Goal: Task Accomplishment & Management: Manage account settings

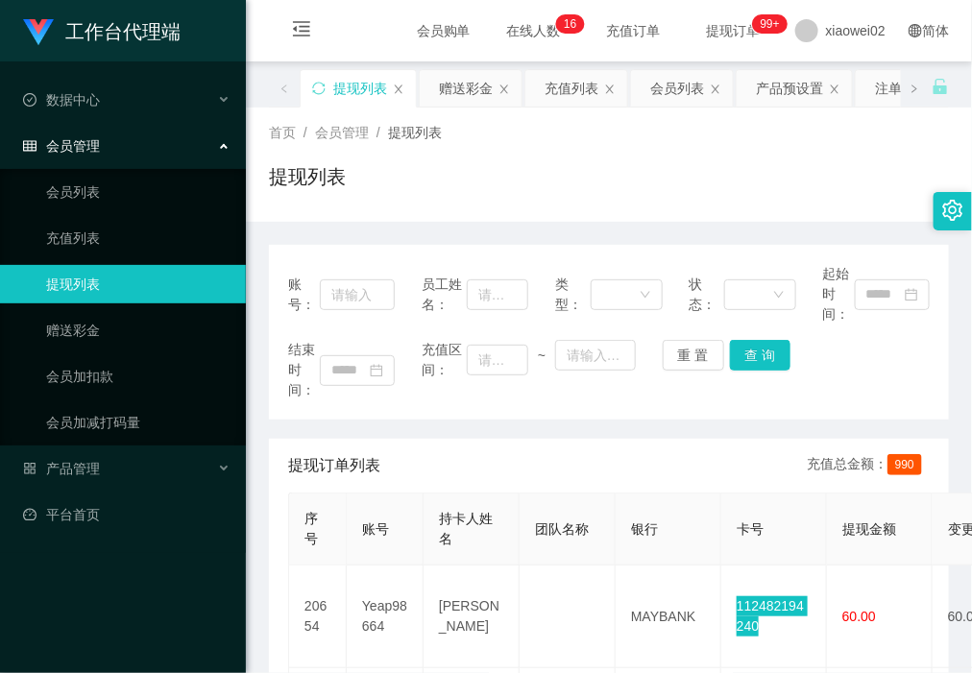
scroll to position [240, 0]
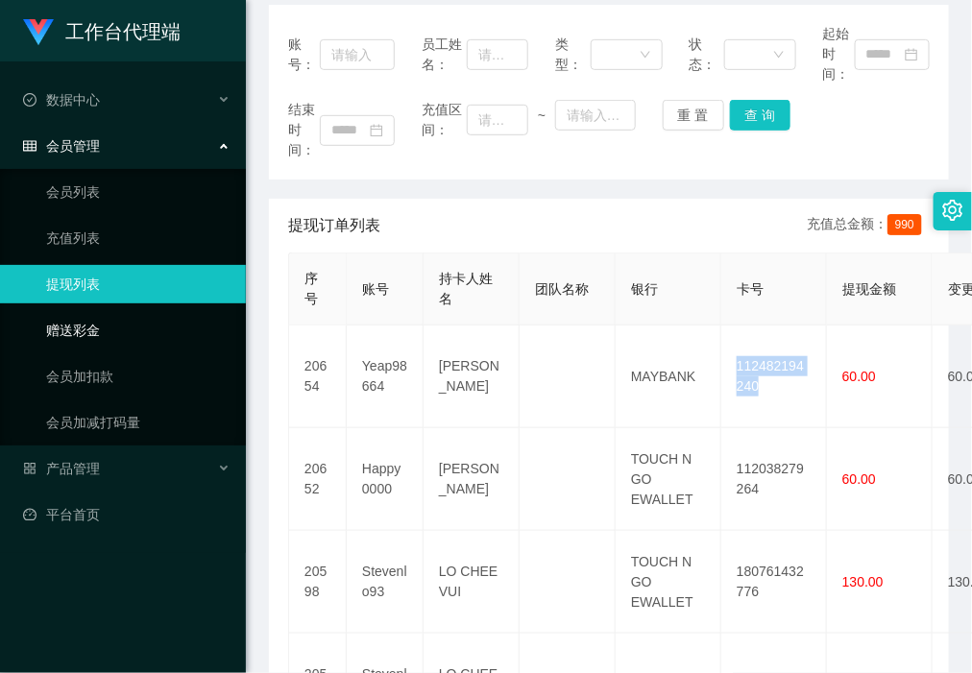
click at [151, 332] on link "赠送彩金" at bounding box center [138, 330] width 184 height 38
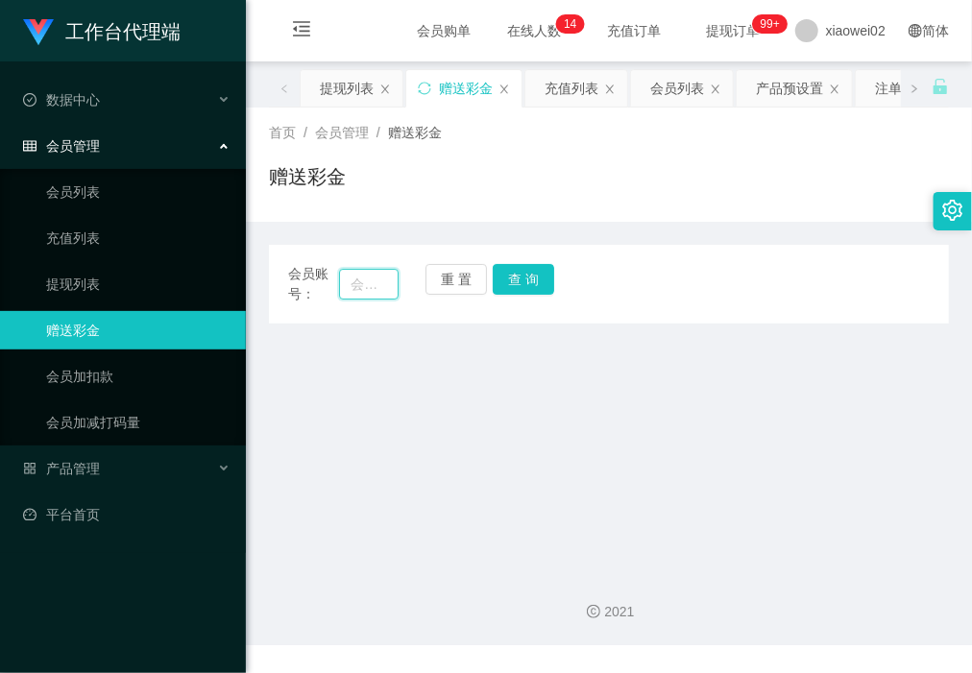
click at [374, 283] on input "text" at bounding box center [368, 284] width 59 height 31
paste input "Happy0000"
type input "Happy0000"
click at [496, 283] on button "查 询" at bounding box center [523, 279] width 61 height 31
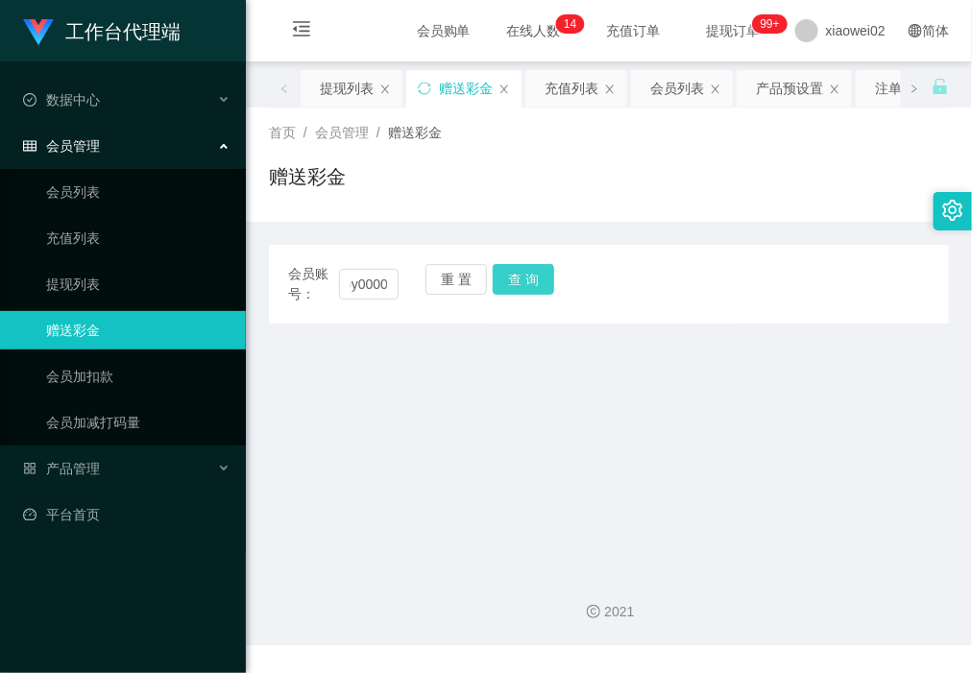
scroll to position [0, 0]
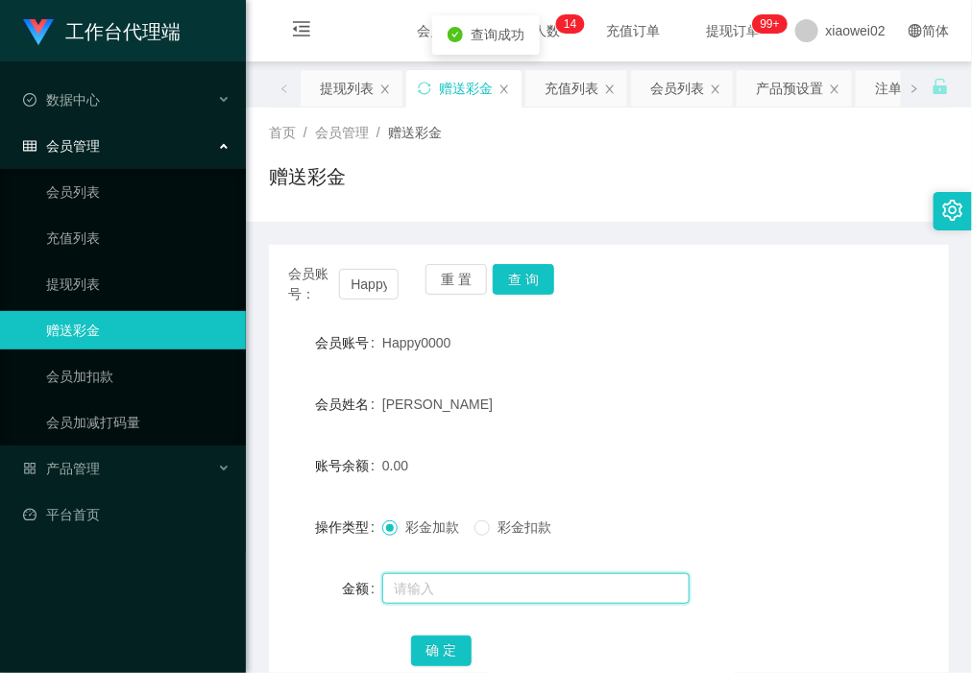
click at [445, 583] on input "text" at bounding box center [535, 588] width 307 height 31
type input "200"
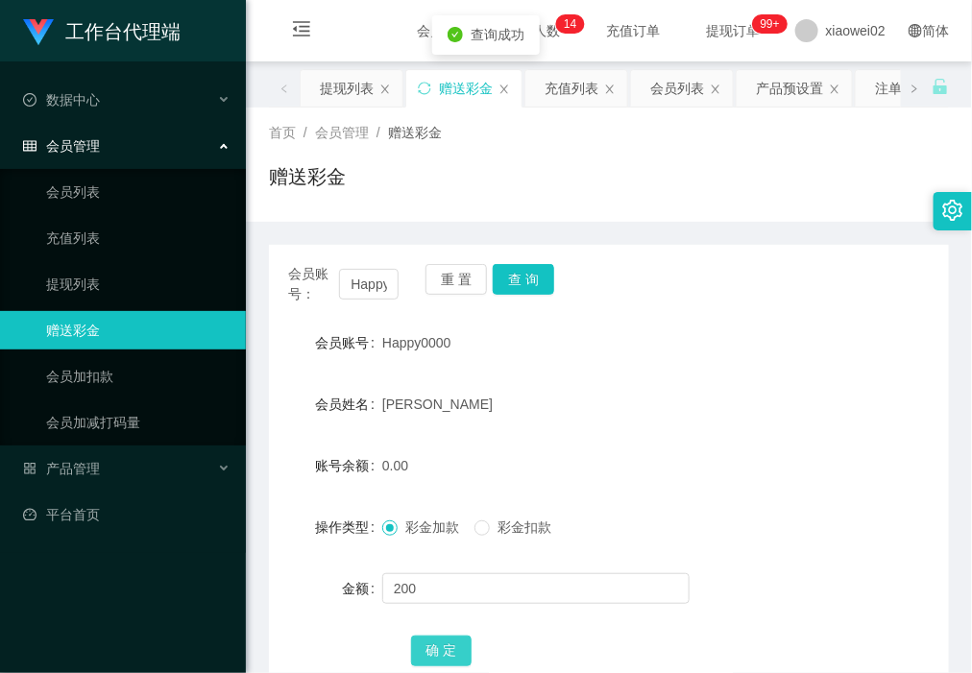
click at [434, 644] on button "确 定" at bounding box center [441, 651] width 61 height 31
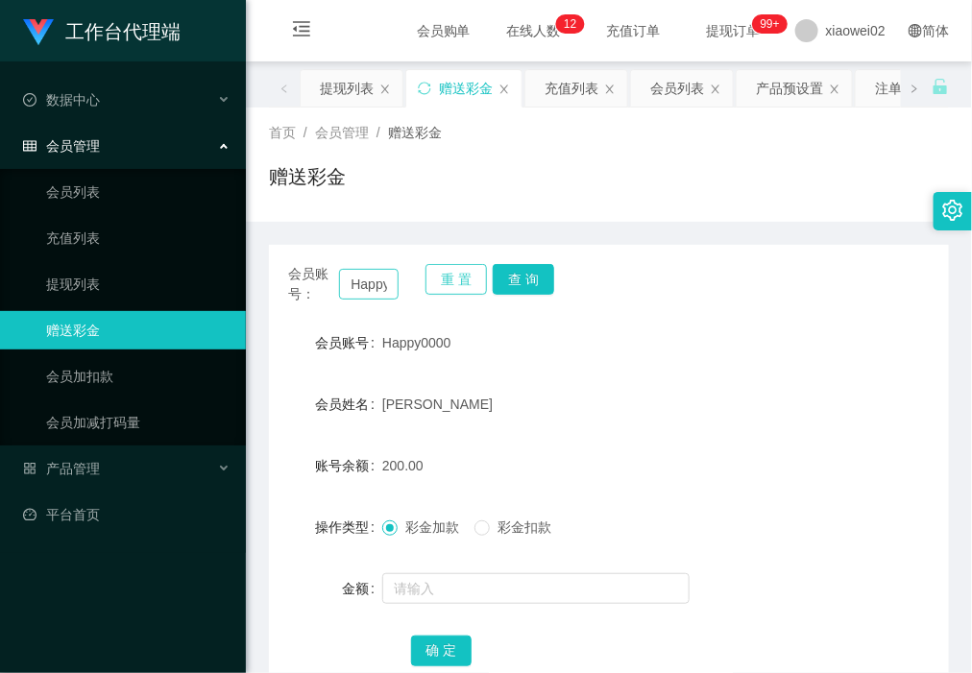
drag, startPoint x: 435, startPoint y: 275, endPoint x: 368, endPoint y: 281, distance: 67.6
click at [433, 276] on button "重 置" at bounding box center [455, 279] width 61 height 31
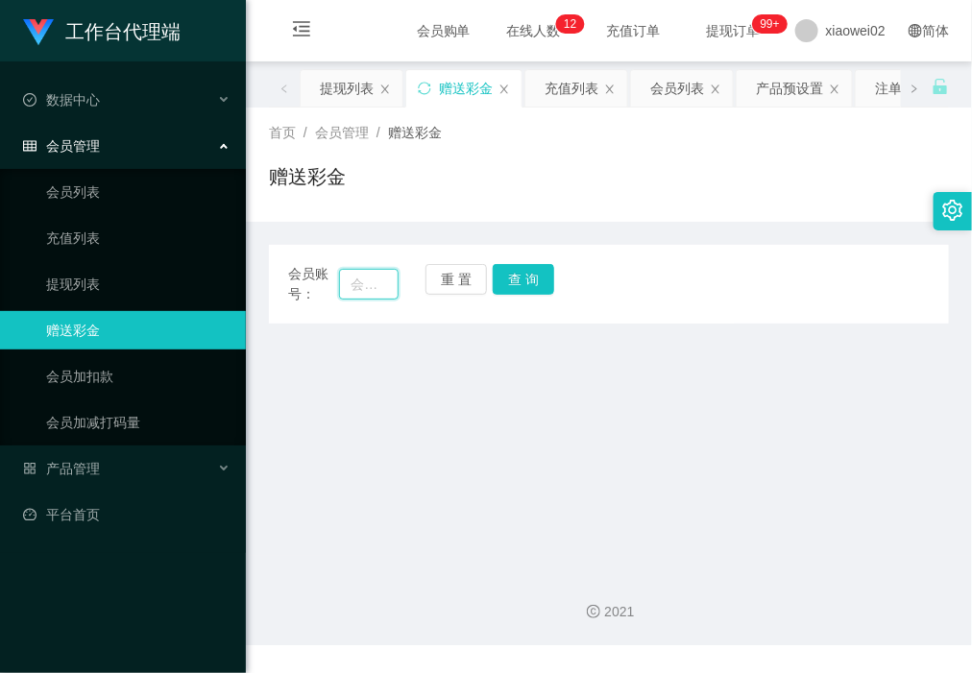
click at [368, 281] on input "text" at bounding box center [368, 284] width 59 height 31
paste input "Yeap98664"
type input "Yeap98664"
click at [517, 285] on button "查 询" at bounding box center [523, 279] width 61 height 31
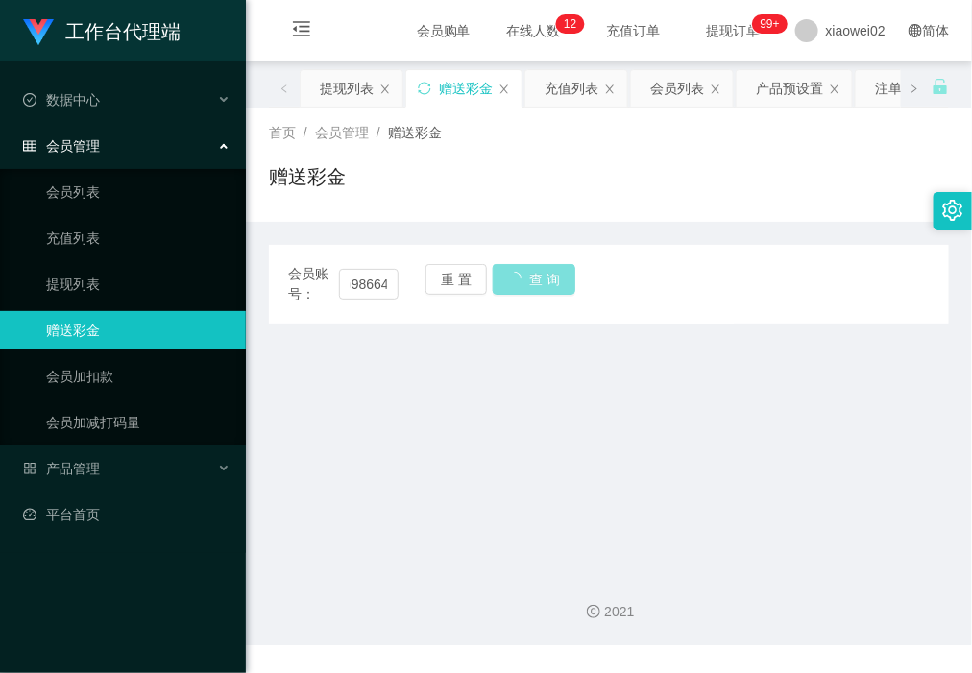
scroll to position [0, 0]
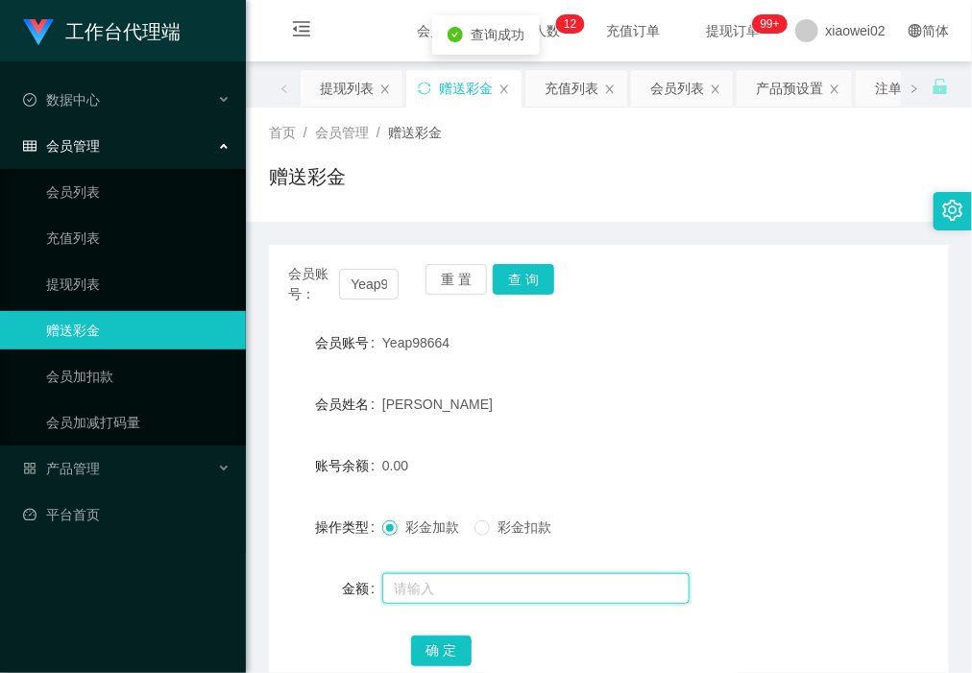
click at [461, 573] on input "text" at bounding box center [535, 588] width 307 height 31
type input "100"
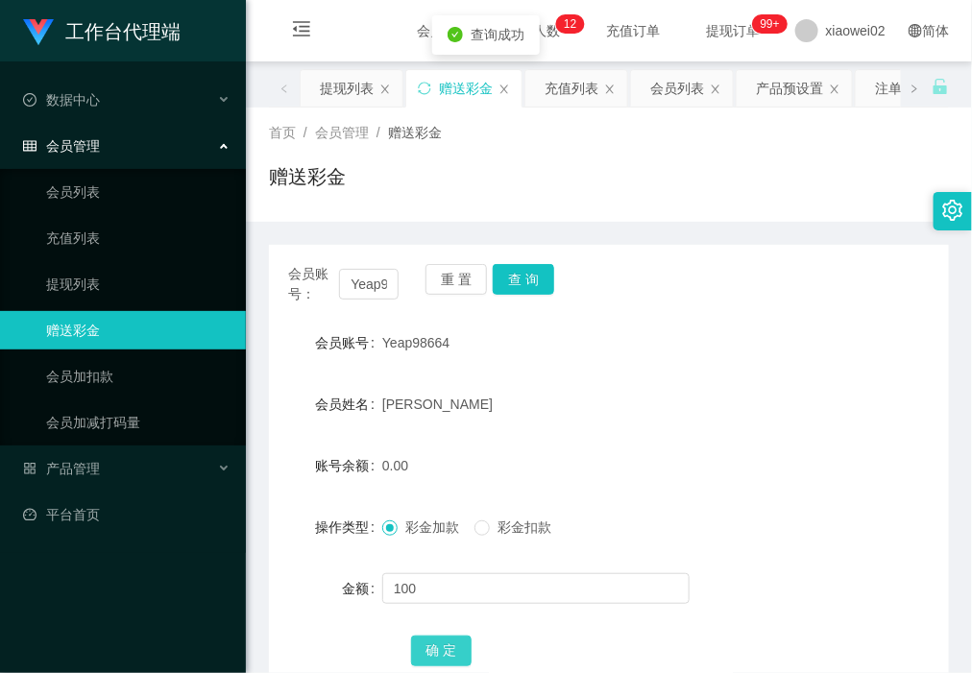
click at [435, 640] on button "确 定" at bounding box center [441, 651] width 61 height 31
click at [146, 487] on div "产品管理" at bounding box center [123, 468] width 246 height 38
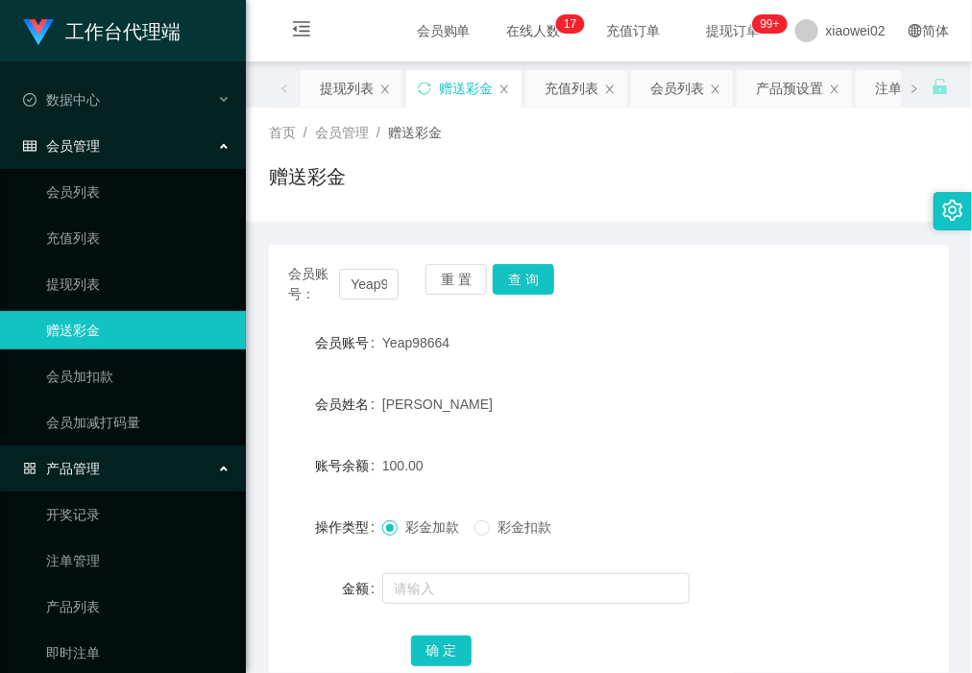
scroll to position [110, 0]
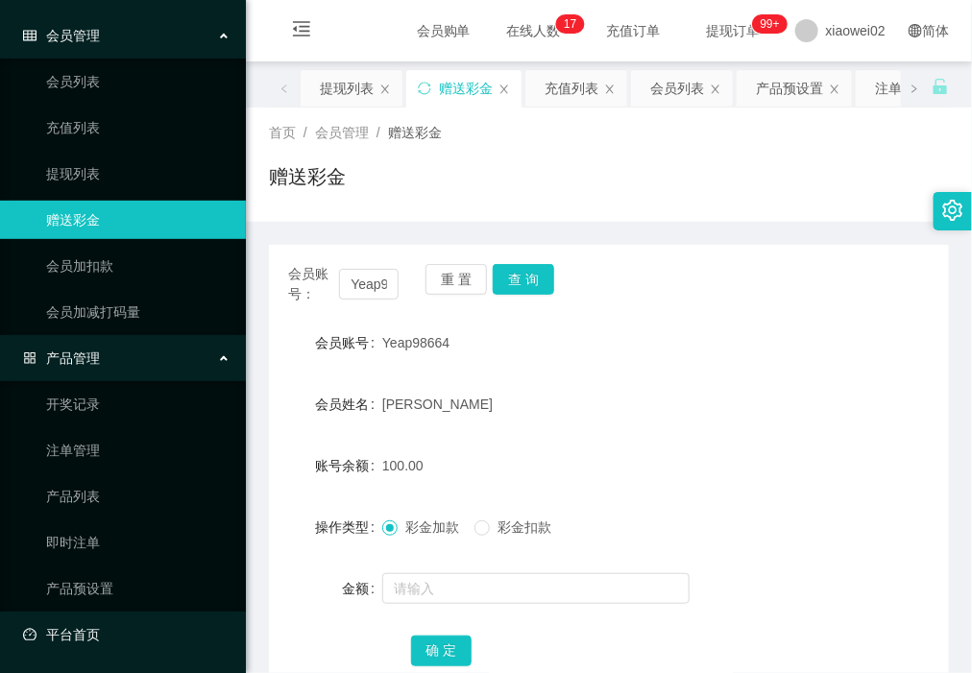
click at [116, 631] on link "平台首页" at bounding box center [126, 635] width 207 height 38
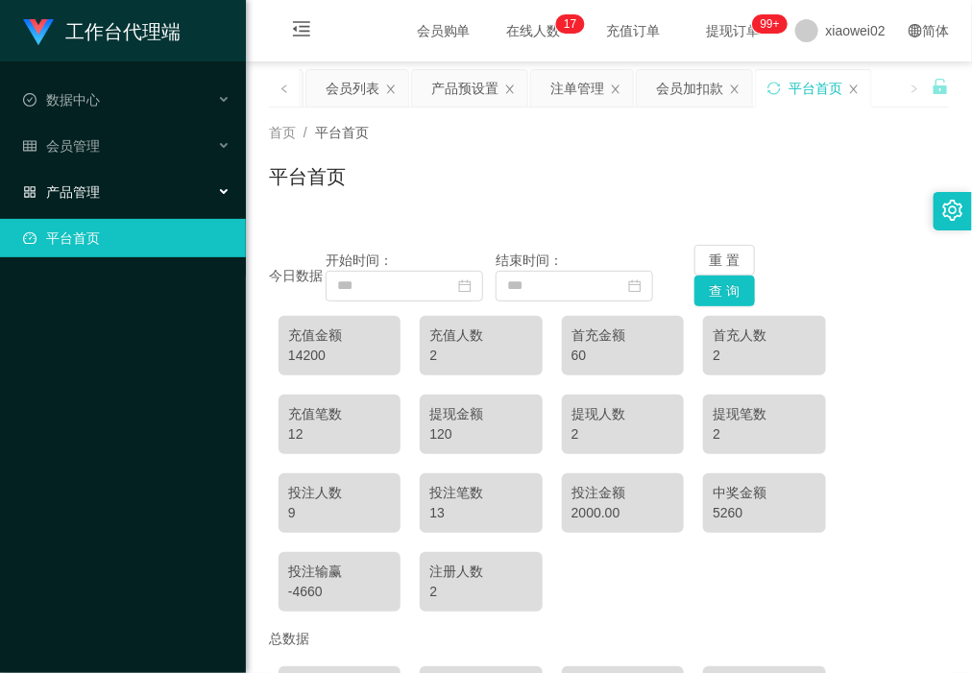
click at [140, 188] on div "产品管理" at bounding box center [123, 192] width 246 height 38
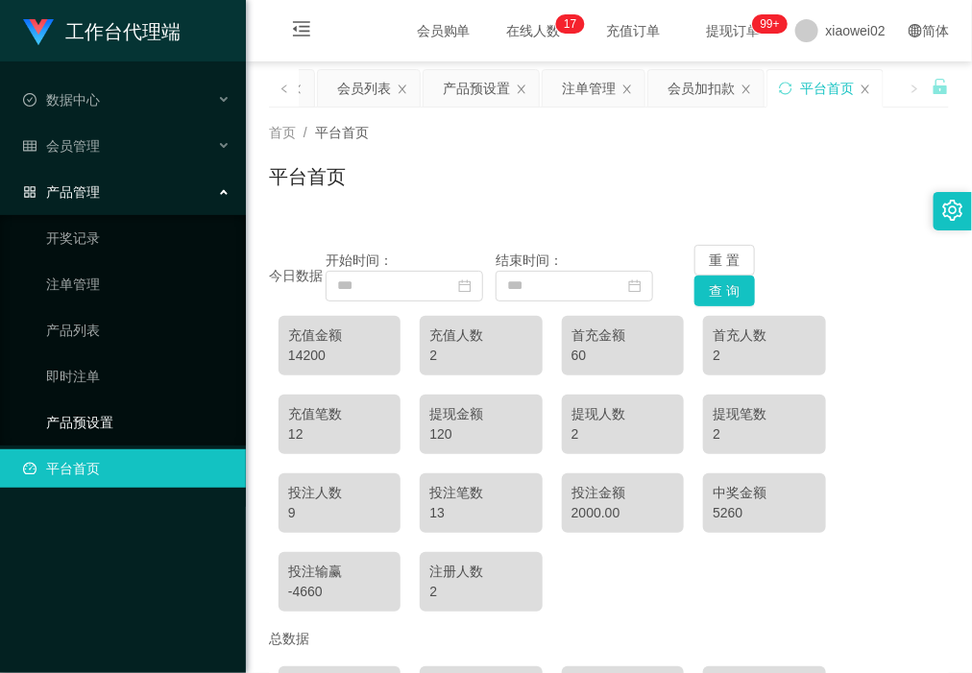
click at [137, 427] on link "产品预设置" at bounding box center [138, 422] width 184 height 38
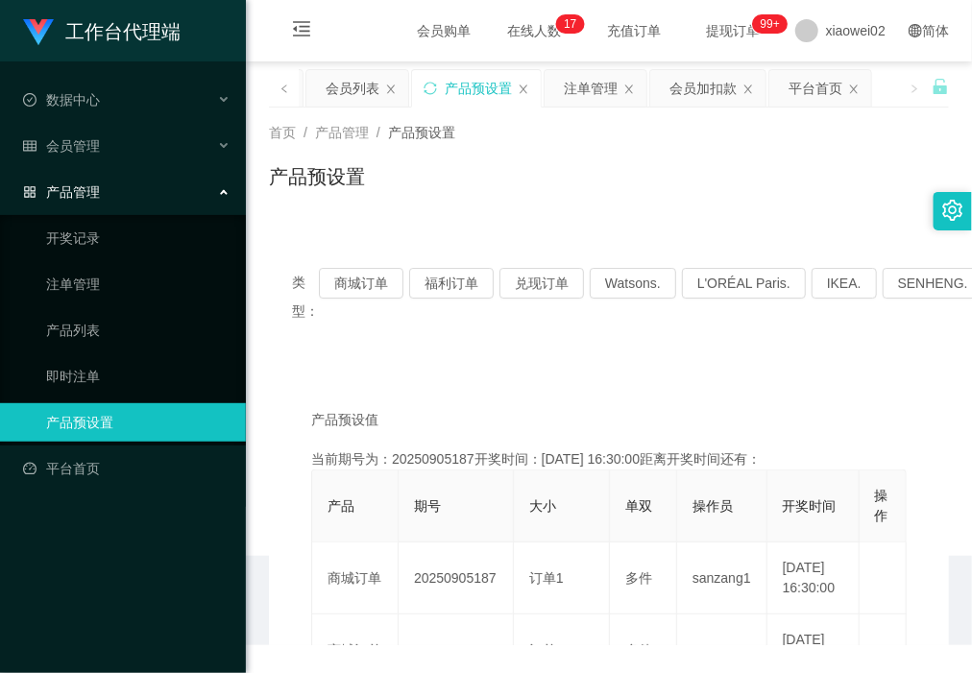
click at [86, 0] on div "工作台代理端" at bounding box center [123, 30] width 246 height 61
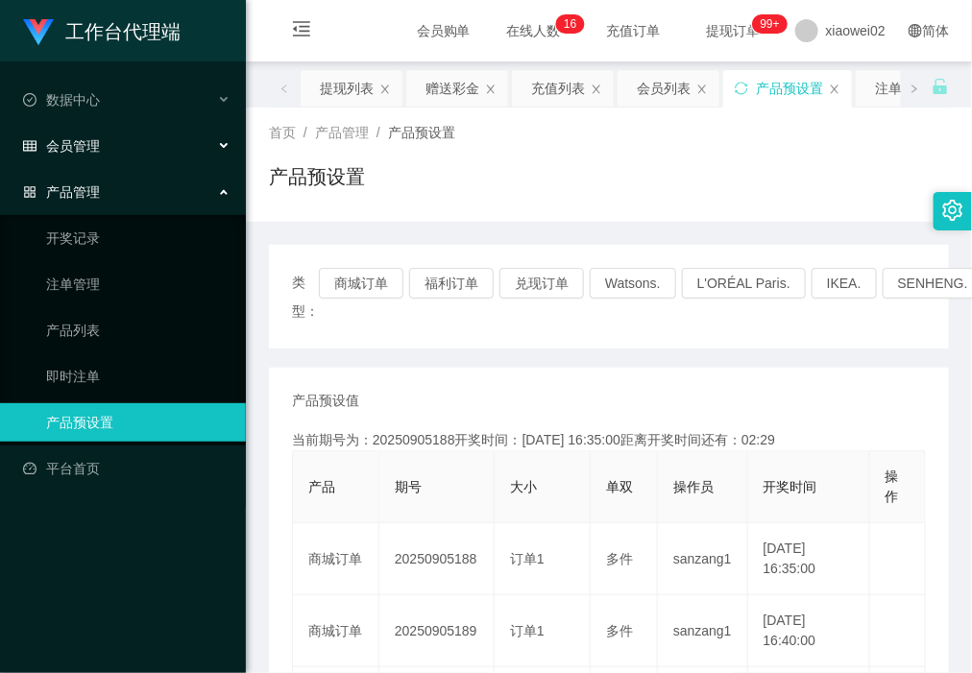
click at [104, 155] on div "会员管理" at bounding box center [123, 146] width 246 height 38
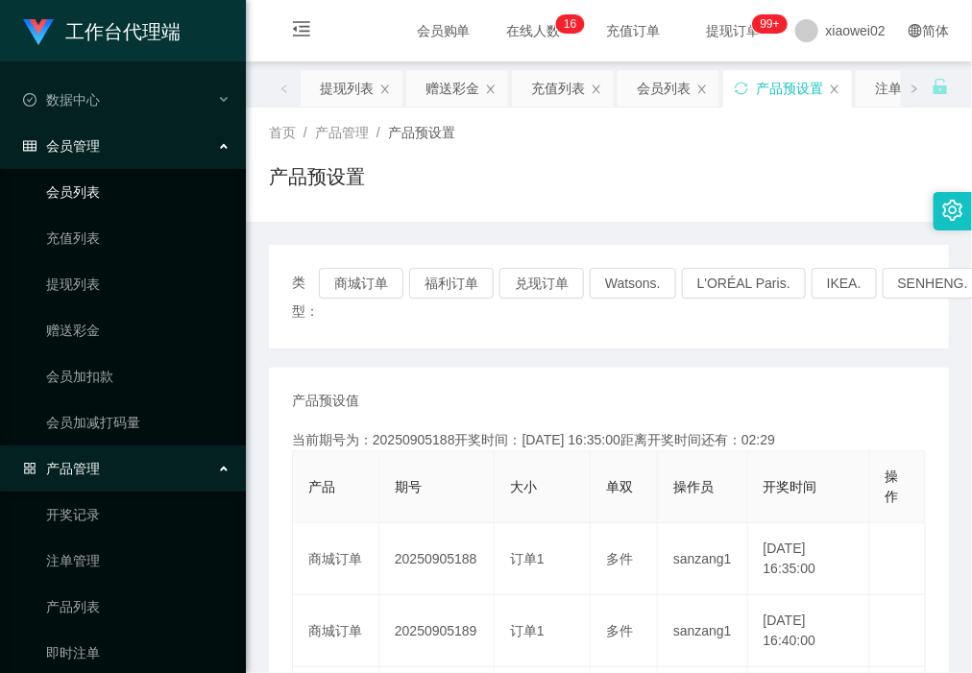
click at [113, 203] on link "会员列表" at bounding box center [138, 192] width 184 height 38
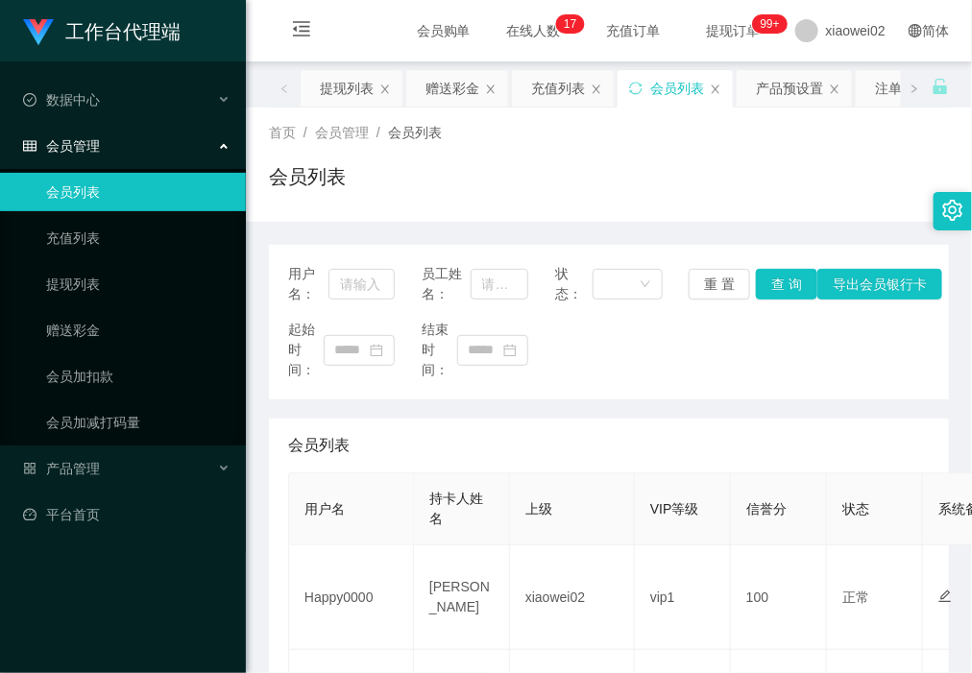
scroll to position [120, 0]
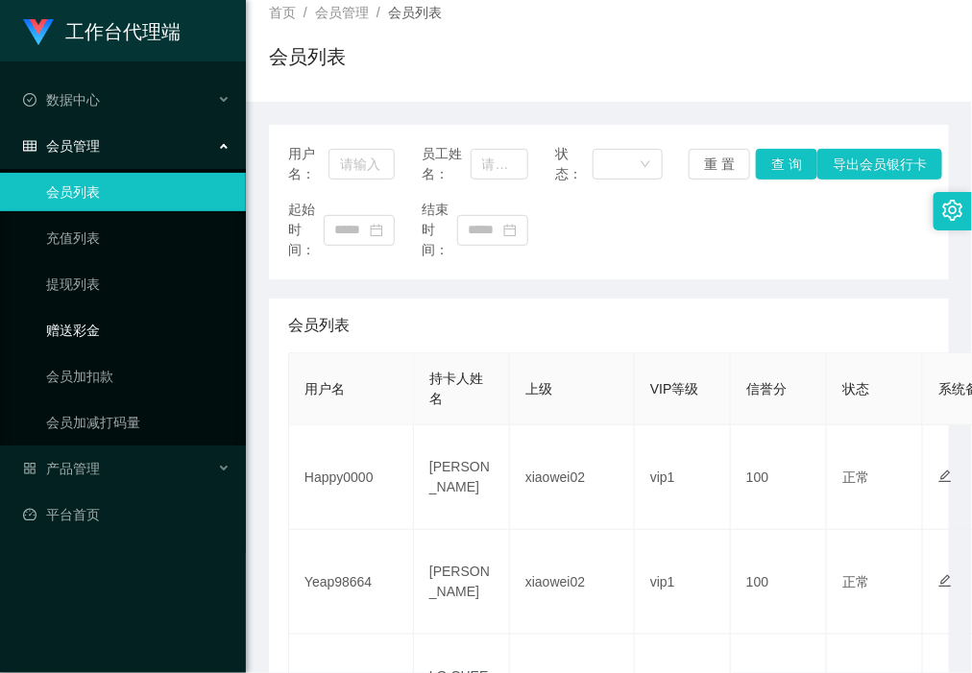
click at [126, 324] on link "赠送彩金" at bounding box center [138, 330] width 184 height 38
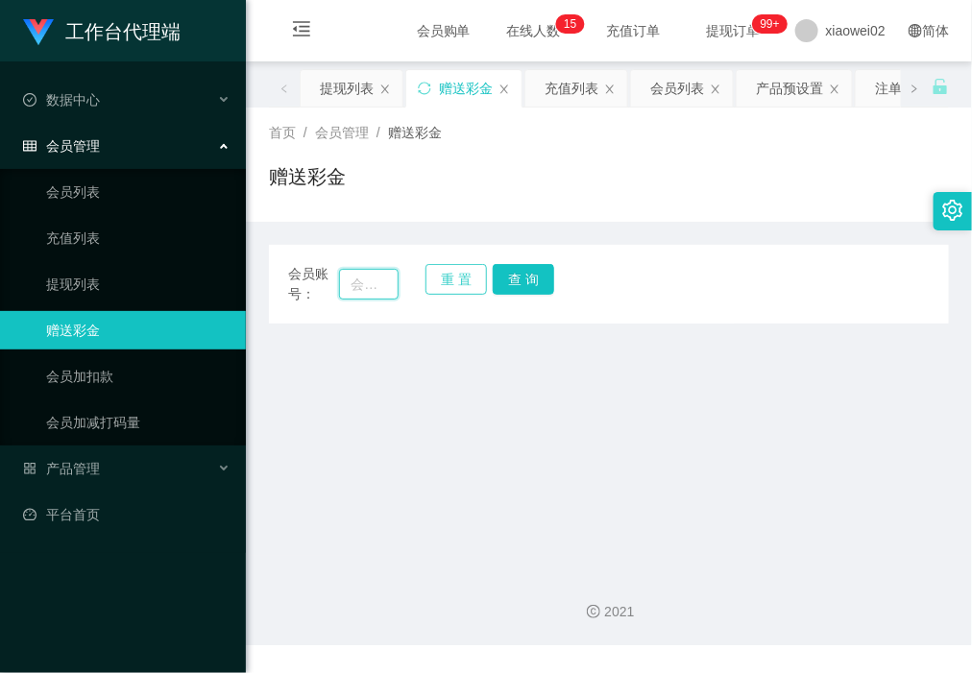
drag, startPoint x: 360, startPoint y: 291, endPoint x: 473, endPoint y: 290, distance: 113.3
click at [360, 291] on input "text" at bounding box center [368, 284] width 59 height 31
paste input "Happy0000"
type input "Happy0000"
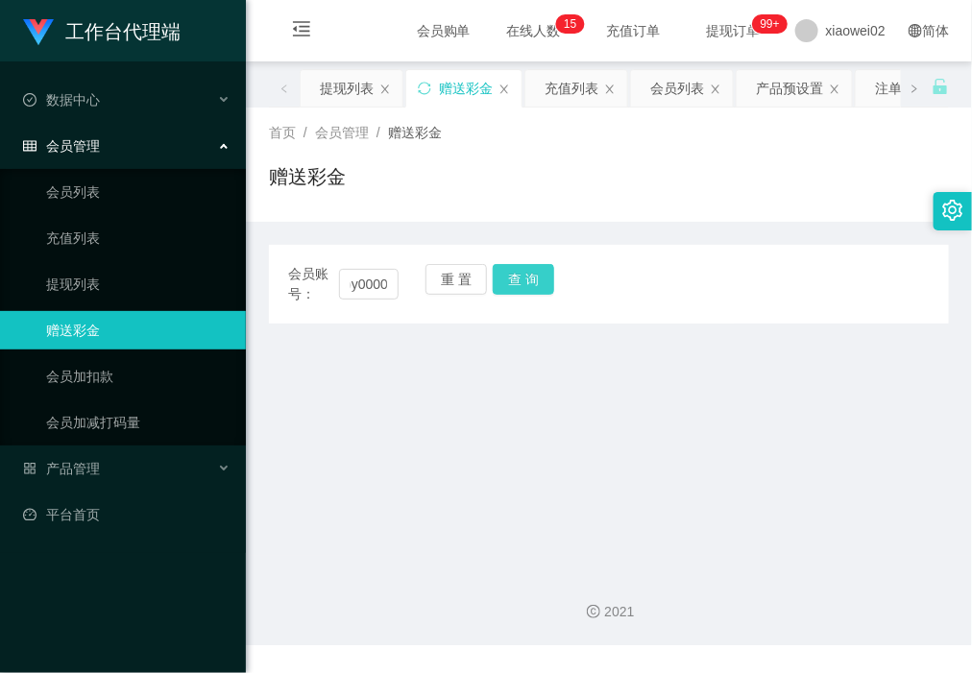
click at [519, 280] on button "查 询" at bounding box center [523, 279] width 61 height 31
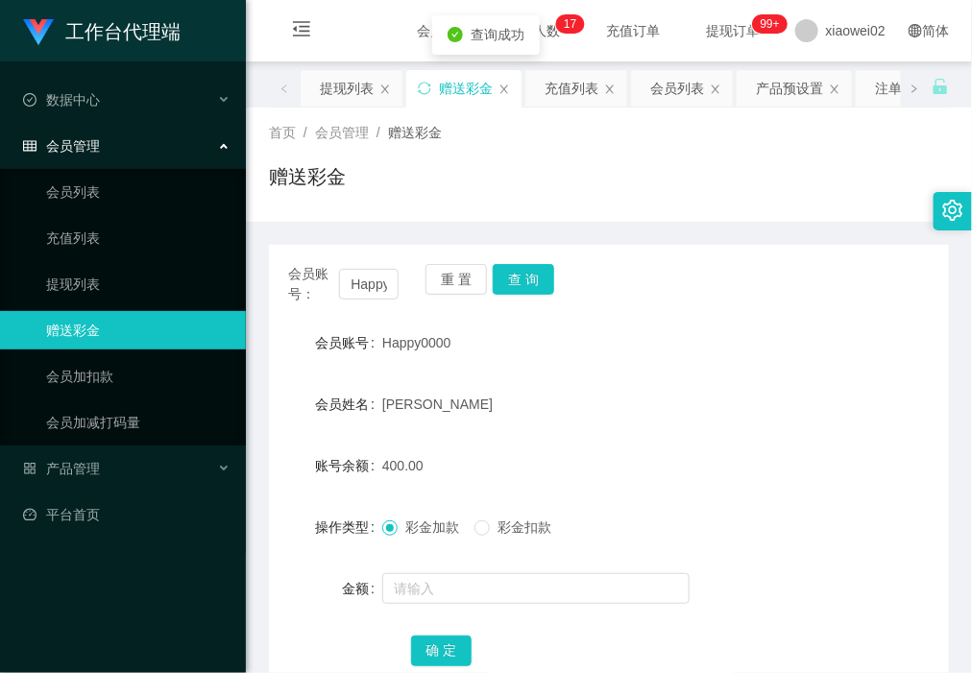
click at [459, 605] on div at bounding box center [580, 588] width 397 height 38
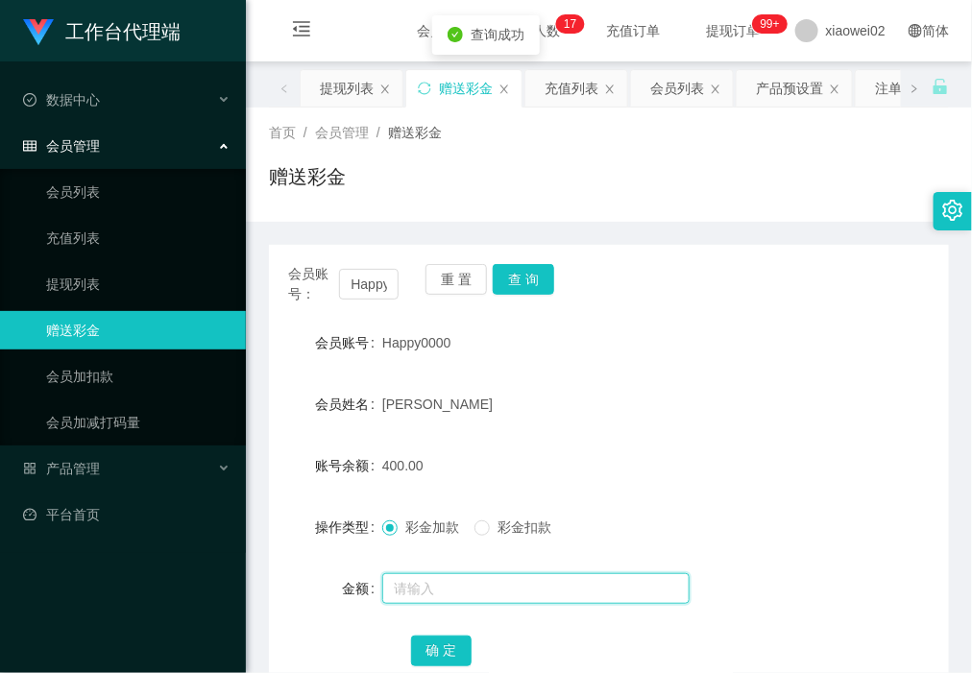
click at [456, 584] on input "text" at bounding box center [535, 588] width 307 height 31
type input "140"
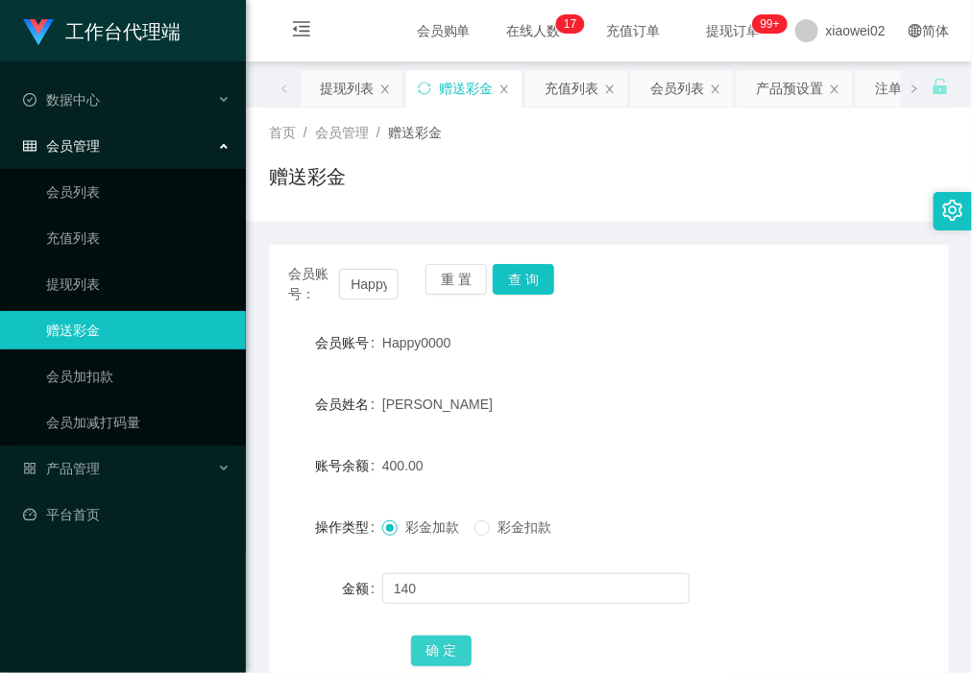
click at [447, 640] on button "确 定" at bounding box center [441, 651] width 61 height 31
click at [127, 277] on link "提现列表" at bounding box center [138, 284] width 184 height 38
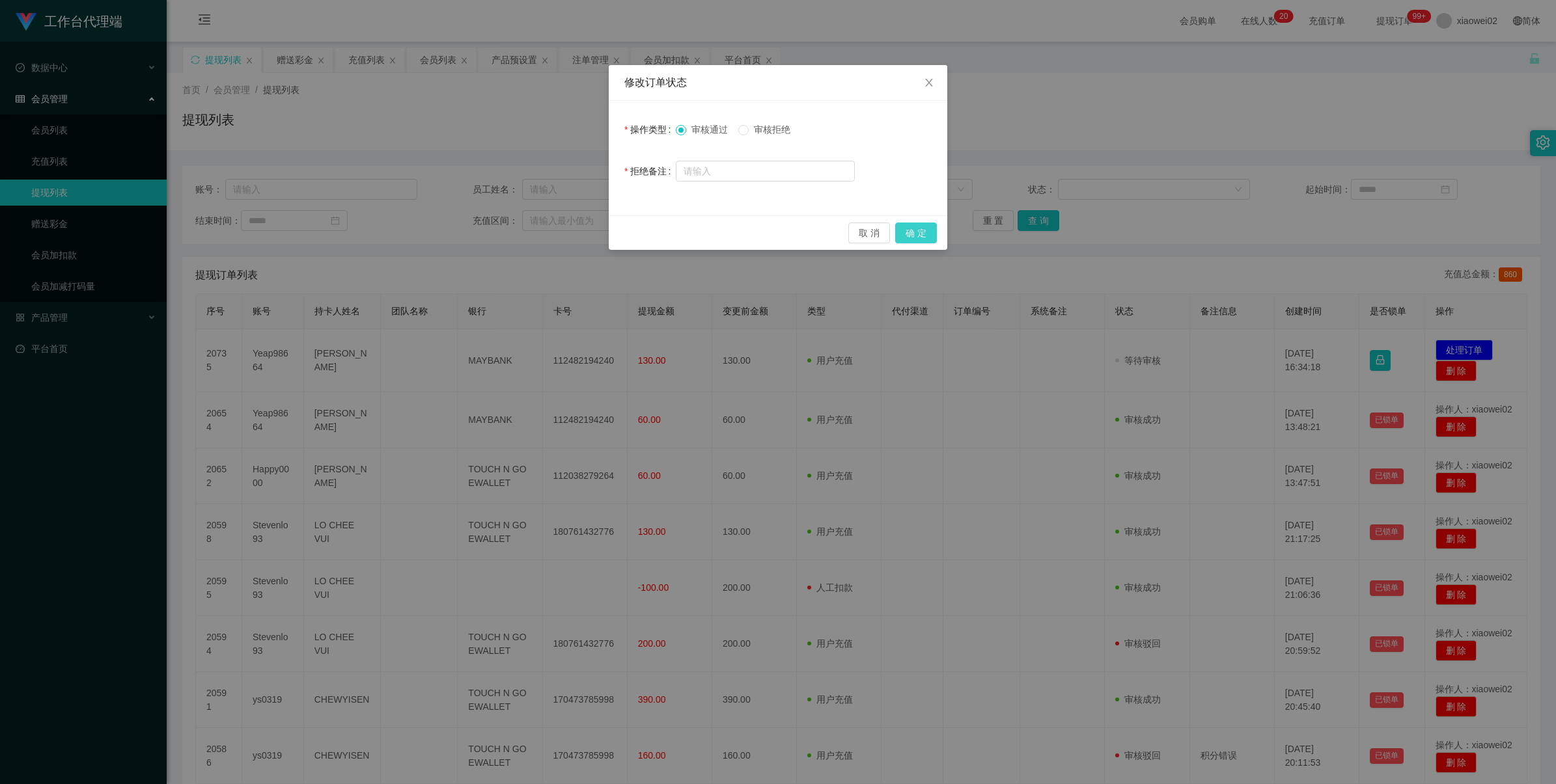
click at [913, 234] on button "确 定" at bounding box center [915, 232] width 41 height 21
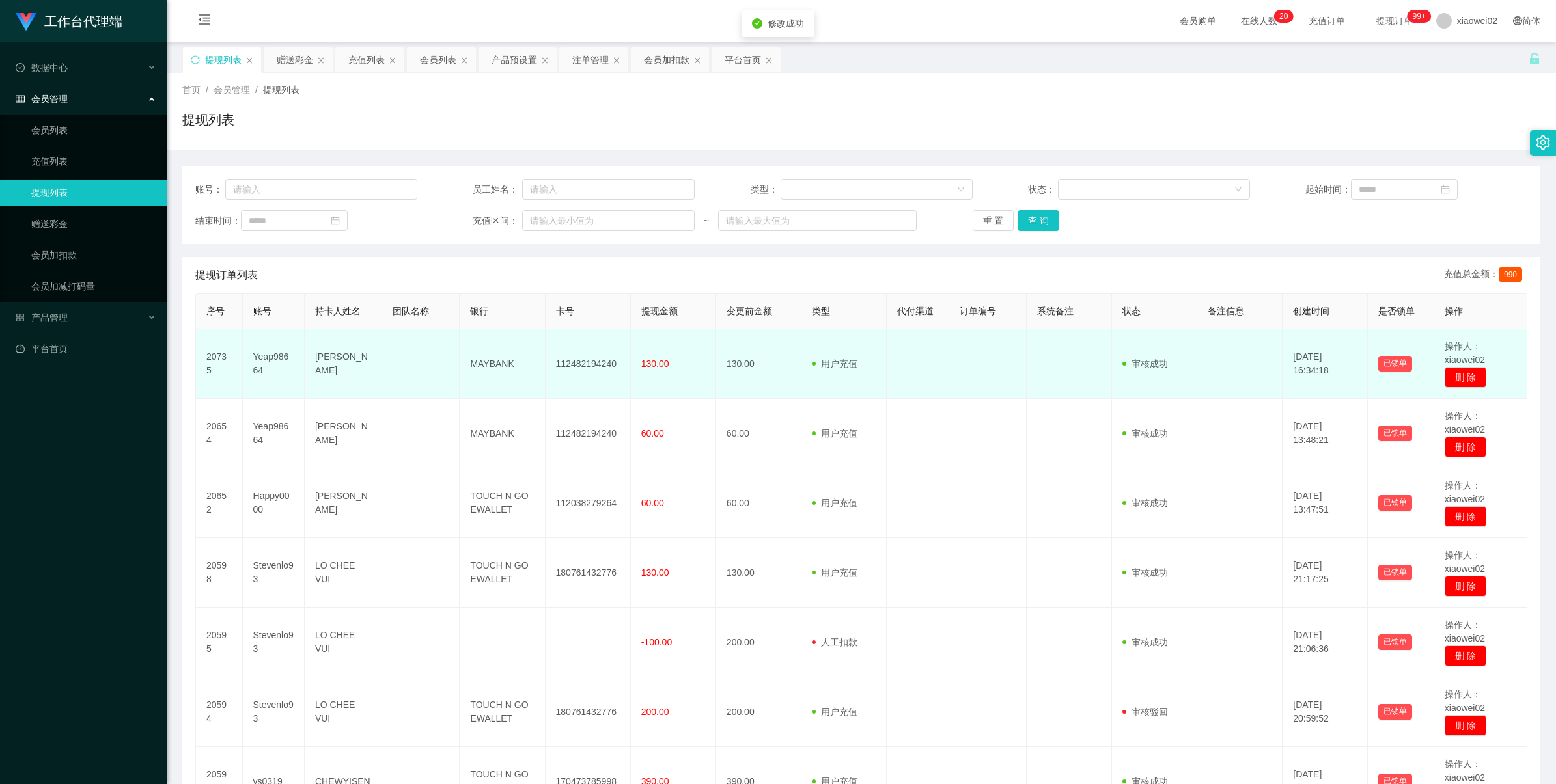
click at [591, 367] on td "112482194240" at bounding box center [589, 364] width 85 height 70
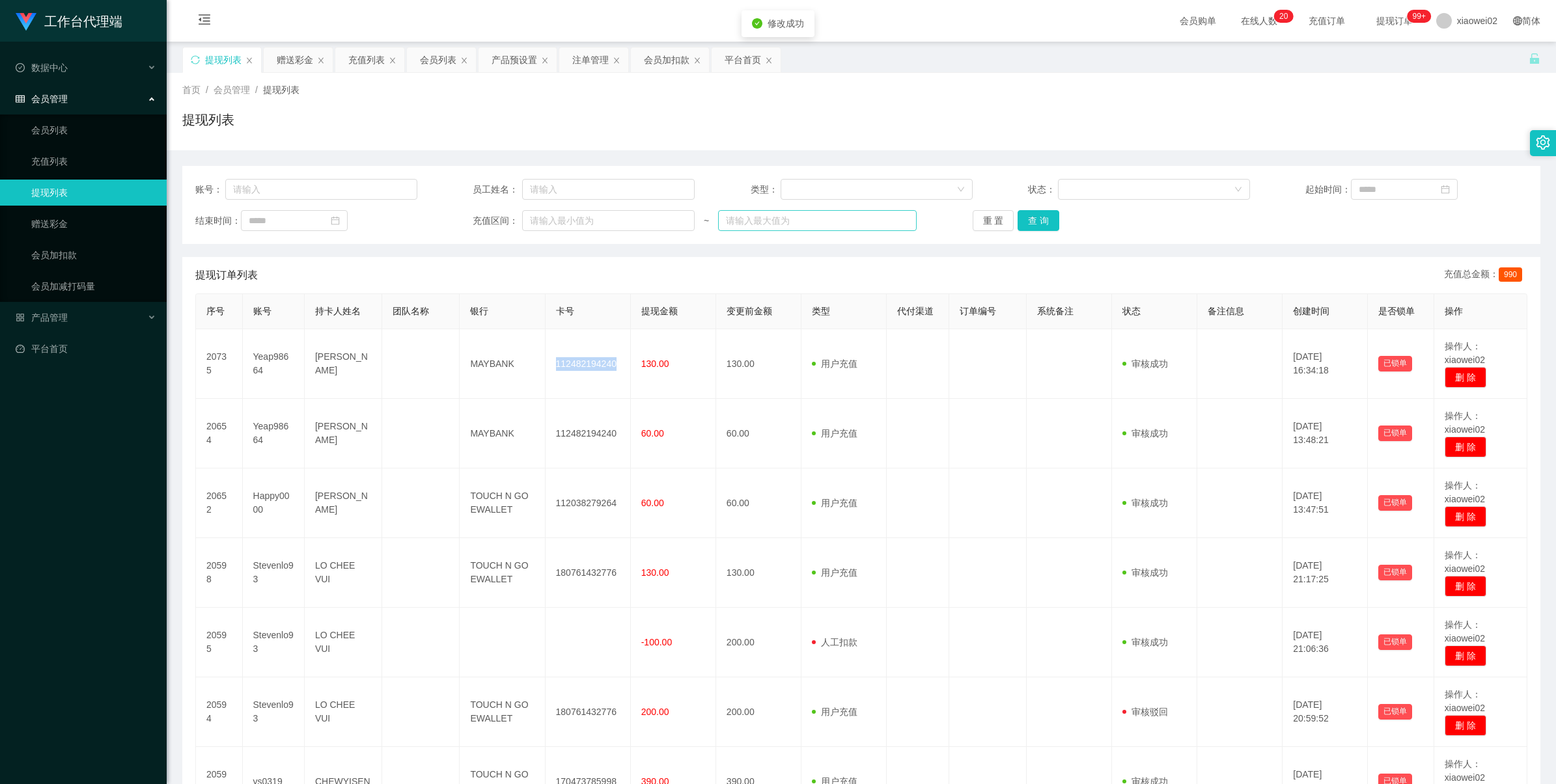
copy td "112482194240"
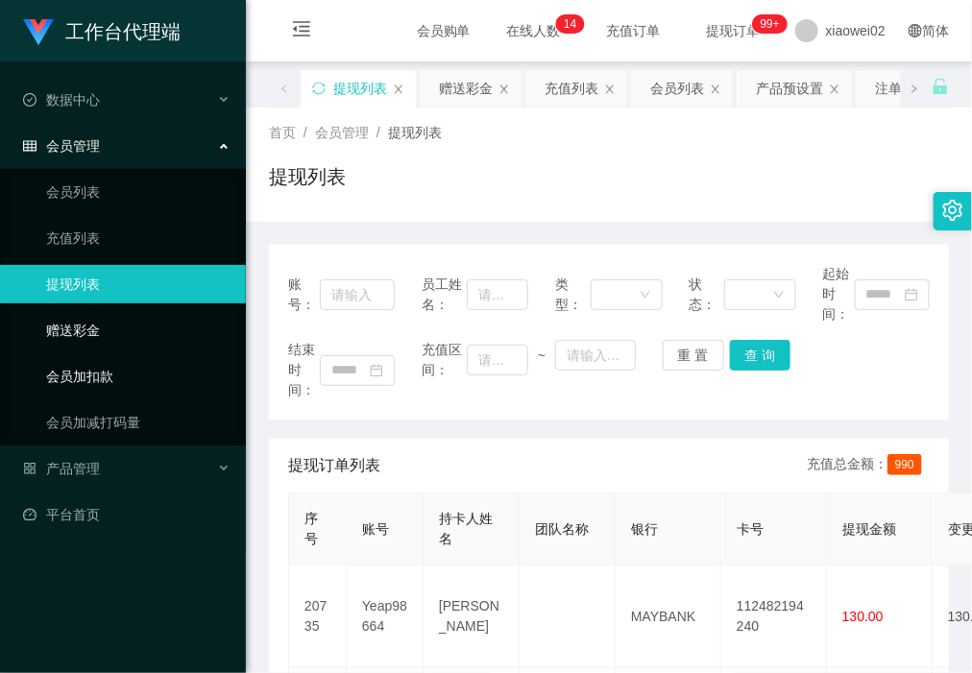
click at [126, 338] on link "赠送彩金" at bounding box center [138, 330] width 184 height 38
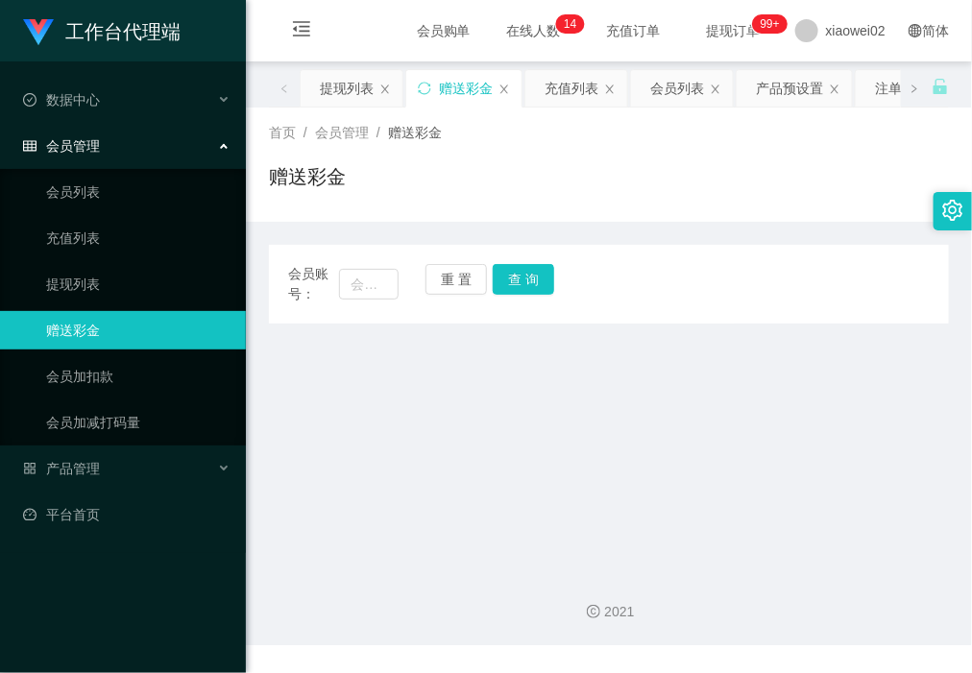
click at [65, 341] on link "赠送彩金" at bounding box center [138, 330] width 184 height 38
click at [391, 264] on div "会员账号：" at bounding box center [343, 284] width 110 height 40
click at [385, 271] on input "text" at bounding box center [368, 284] width 59 height 31
paste input "Happy0000"
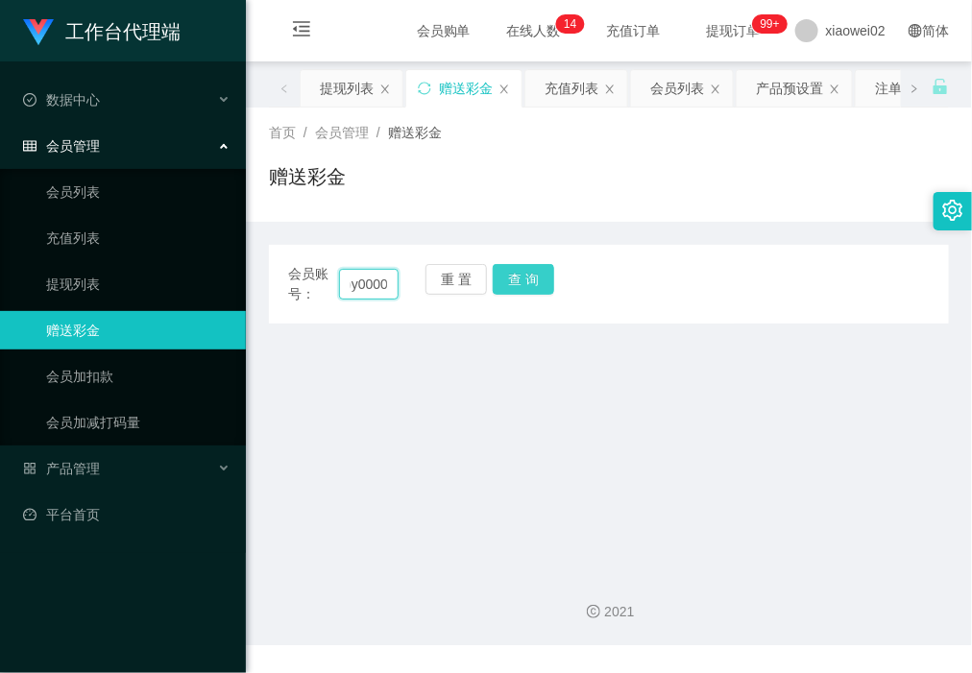
type input "Happy0000"
click at [499, 276] on button "查 询" at bounding box center [523, 279] width 61 height 31
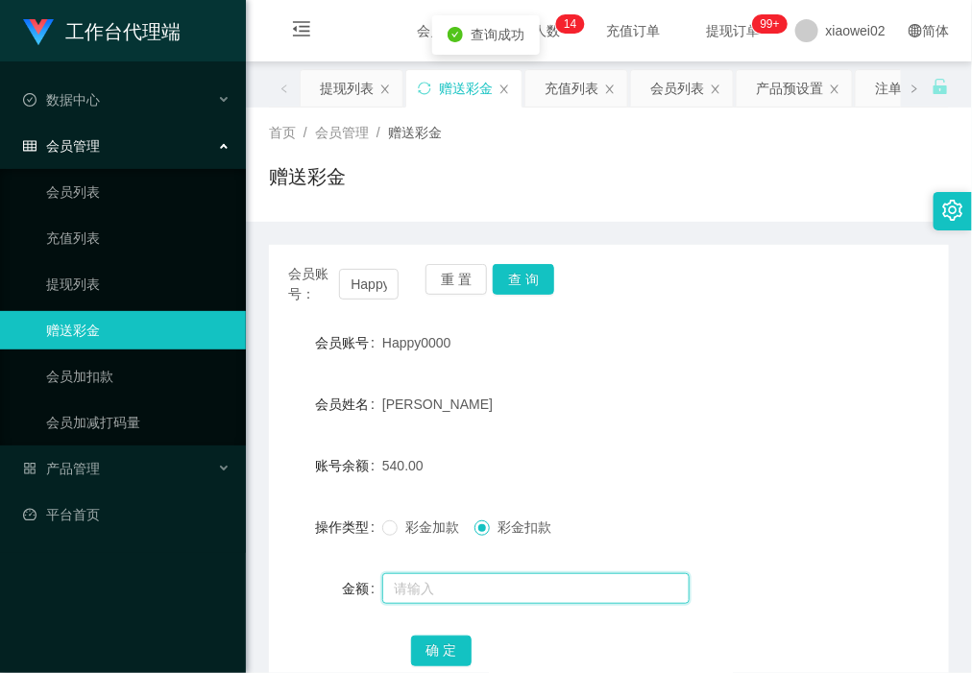
click at [473, 588] on input "text" at bounding box center [535, 588] width 307 height 31
type input "280"
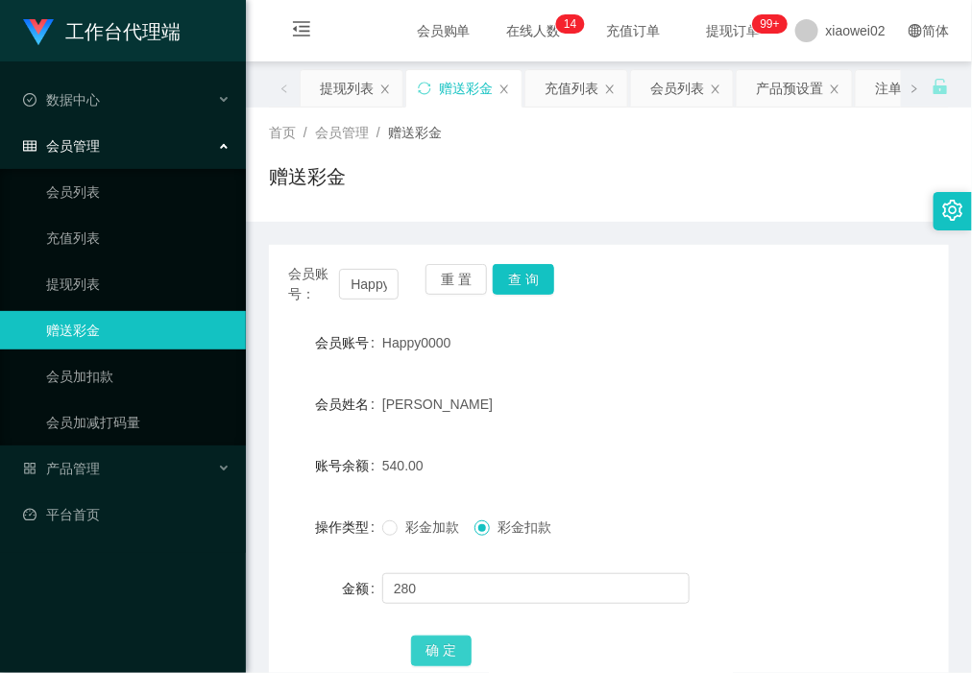
click at [448, 664] on button "确 定" at bounding box center [441, 651] width 61 height 31
drag, startPoint x: 94, startPoint y: 276, endPoint x: 55, endPoint y: 56, distance: 223.4
click at [94, 272] on link "提现列表" at bounding box center [138, 284] width 184 height 38
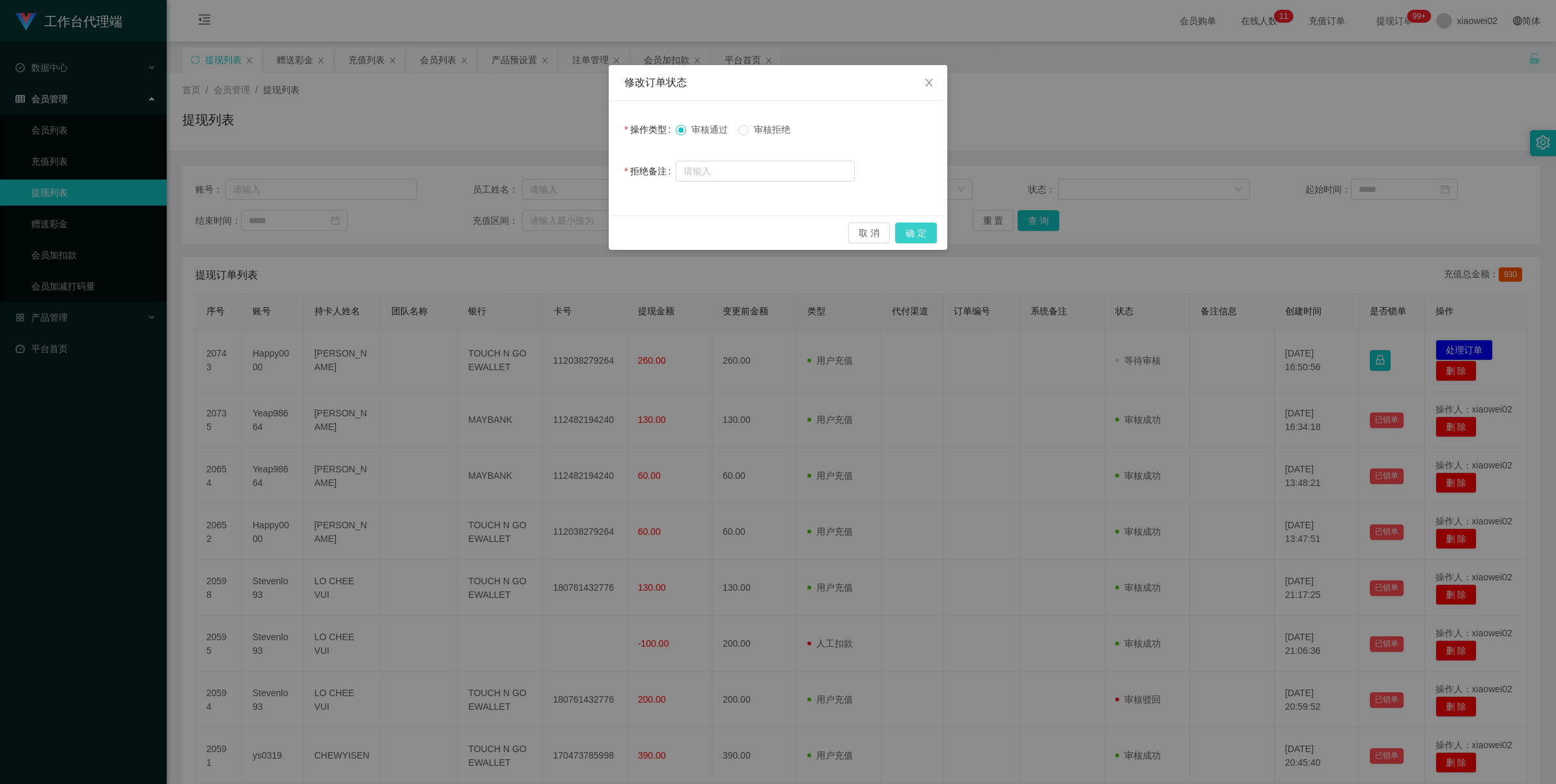
click at [909, 231] on button "确 定" at bounding box center [915, 232] width 41 height 21
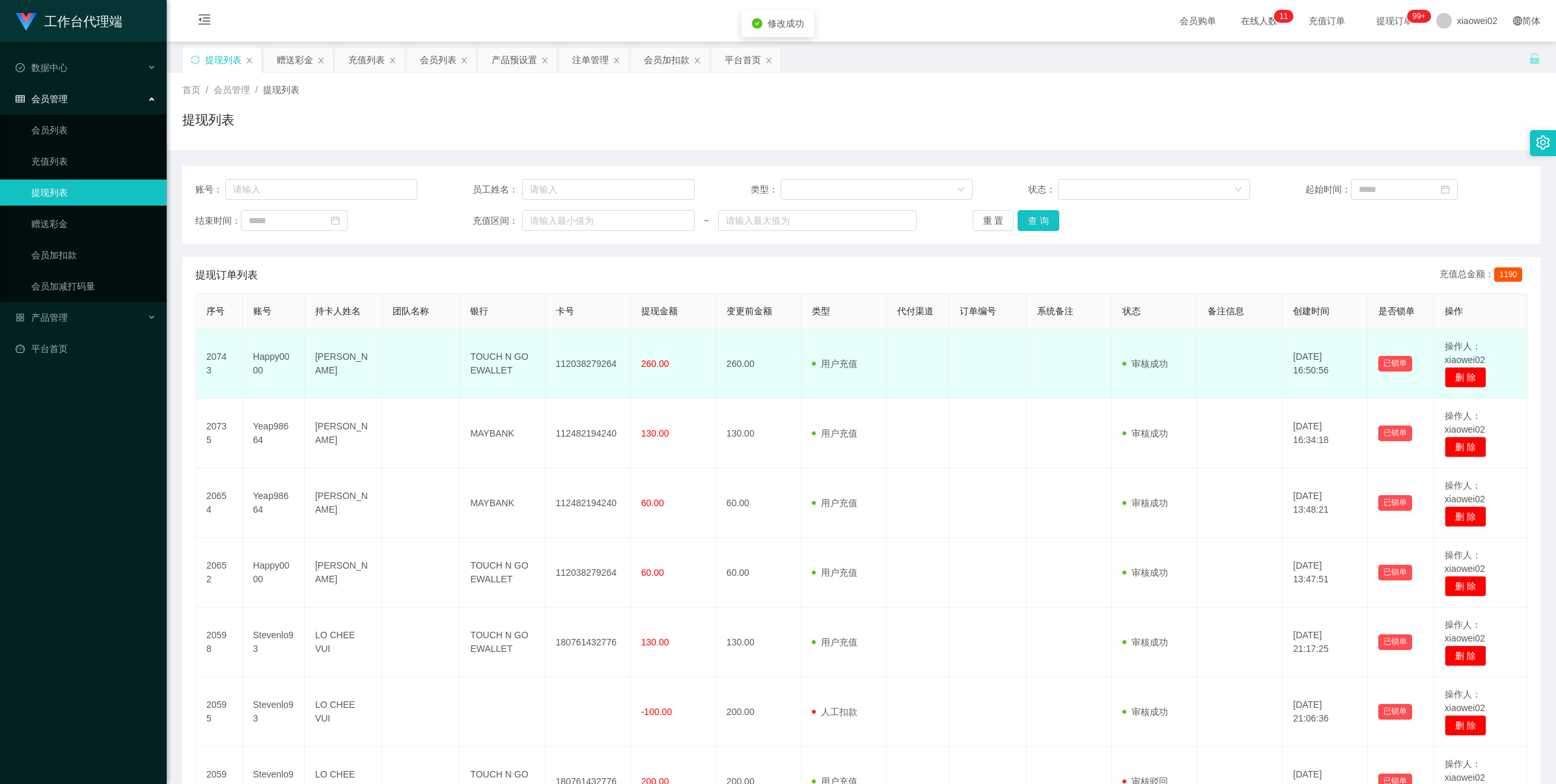
click at [591, 365] on td "112038279264" at bounding box center [589, 364] width 85 height 70
copy td "112038279264"
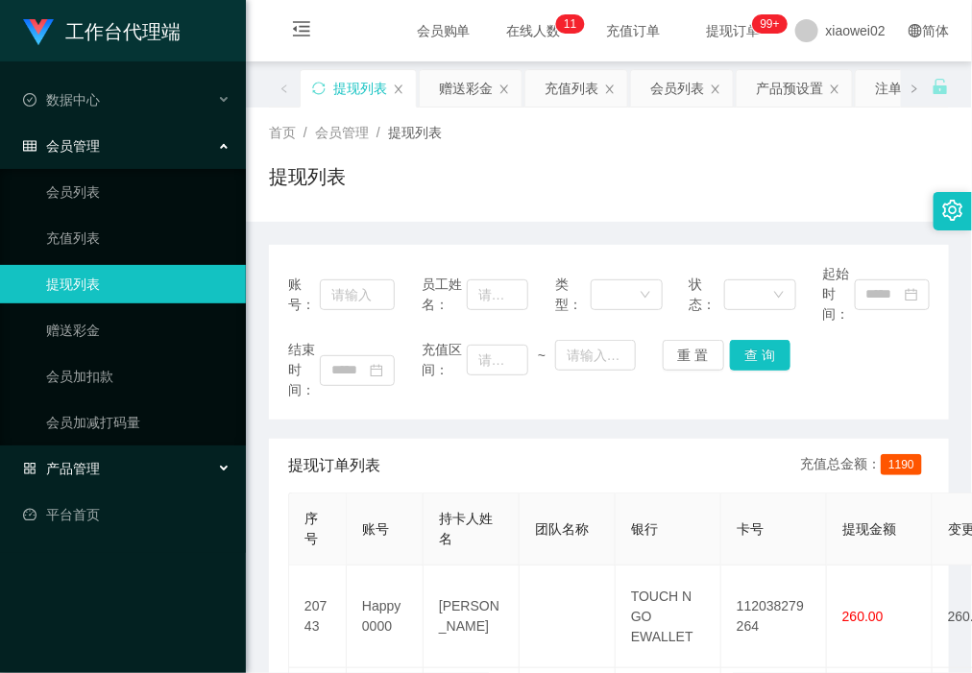
click at [131, 468] on div "产品管理" at bounding box center [123, 468] width 246 height 38
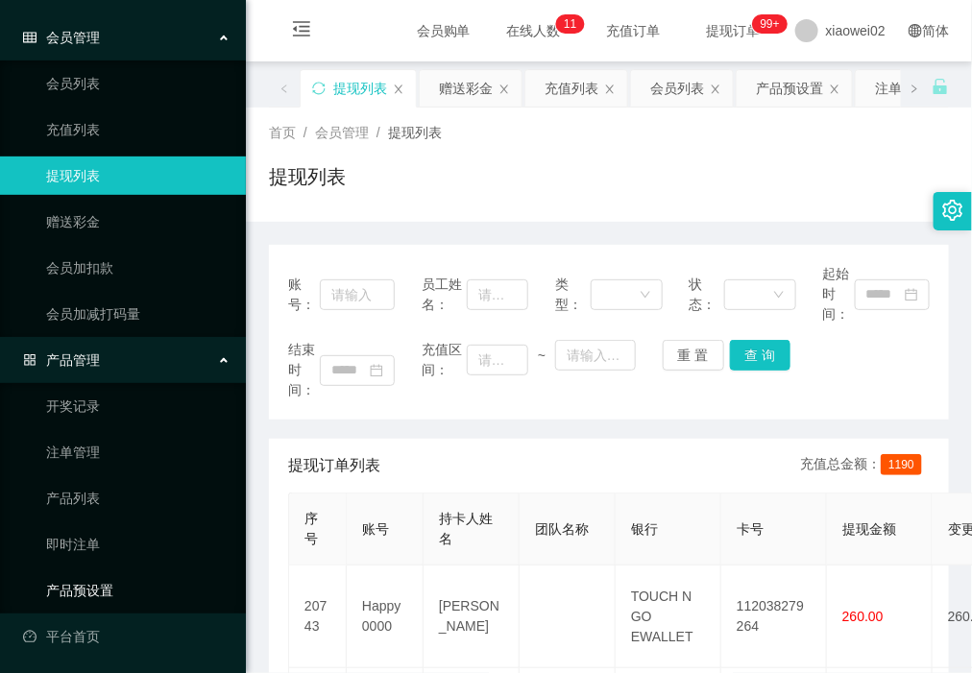
scroll to position [110, 0]
click at [121, 592] on link "产品预设置" at bounding box center [138, 588] width 184 height 38
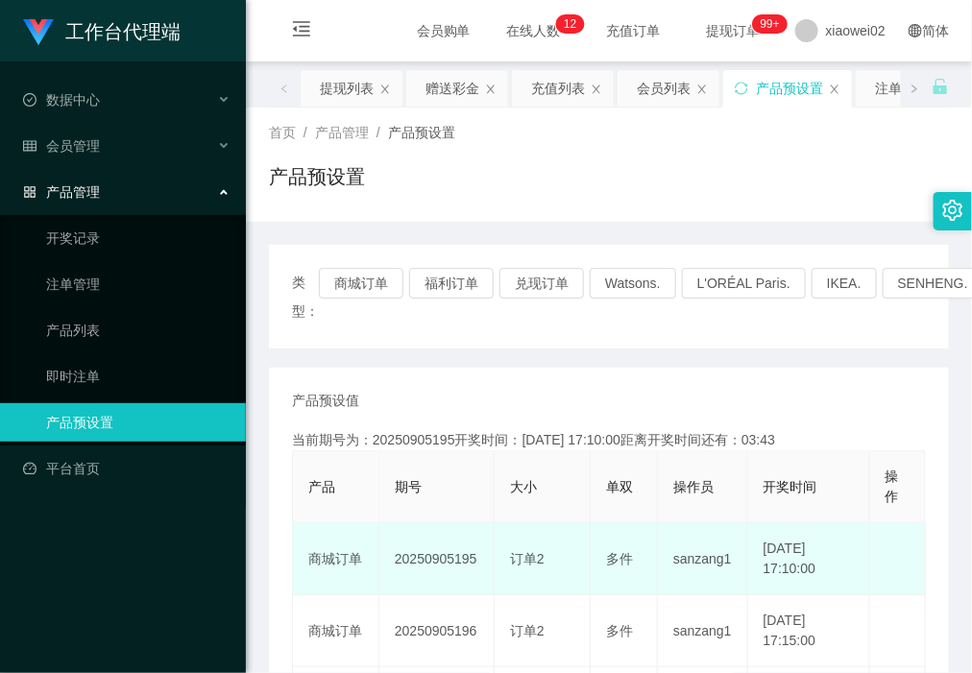
scroll to position [120, 0]
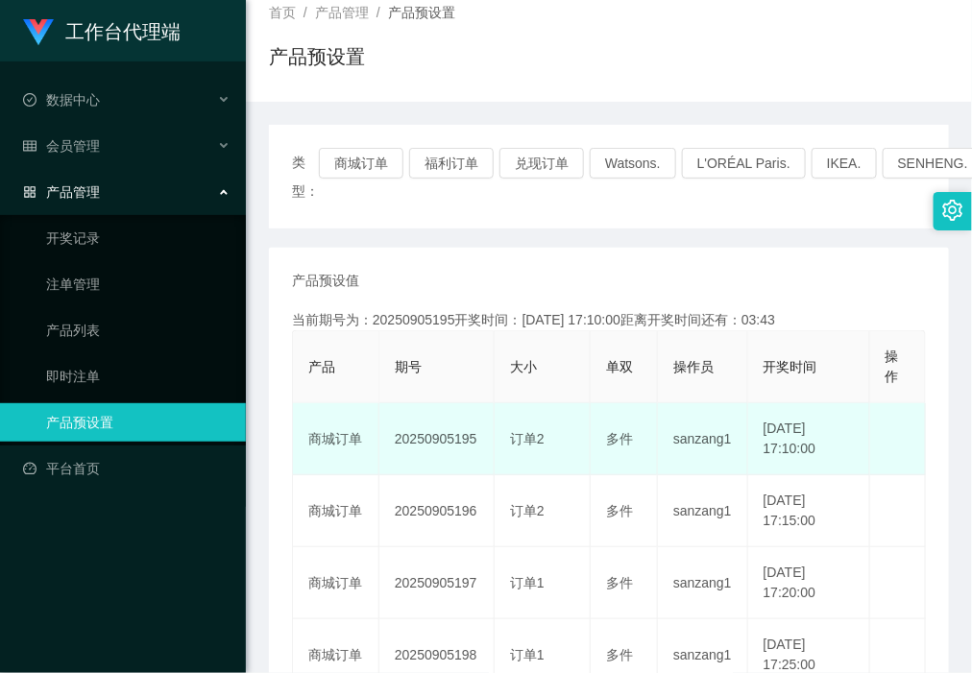
click at [443, 428] on td "20250905195" at bounding box center [436, 439] width 115 height 72
click at [442, 428] on td "20250905195" at bounding box center [436, 439] width 115 height 72
